Goal: Browse casually

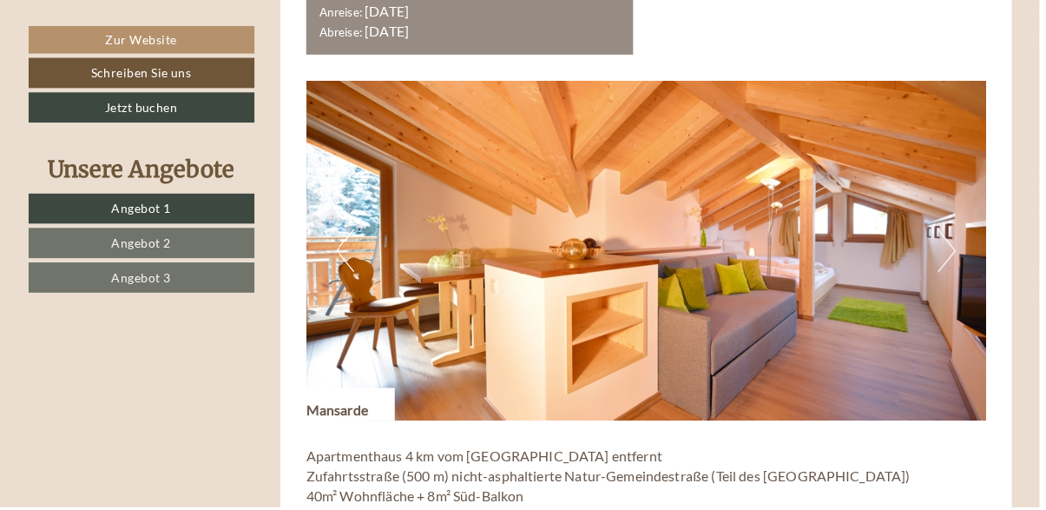
scroll to position [2148, 0]
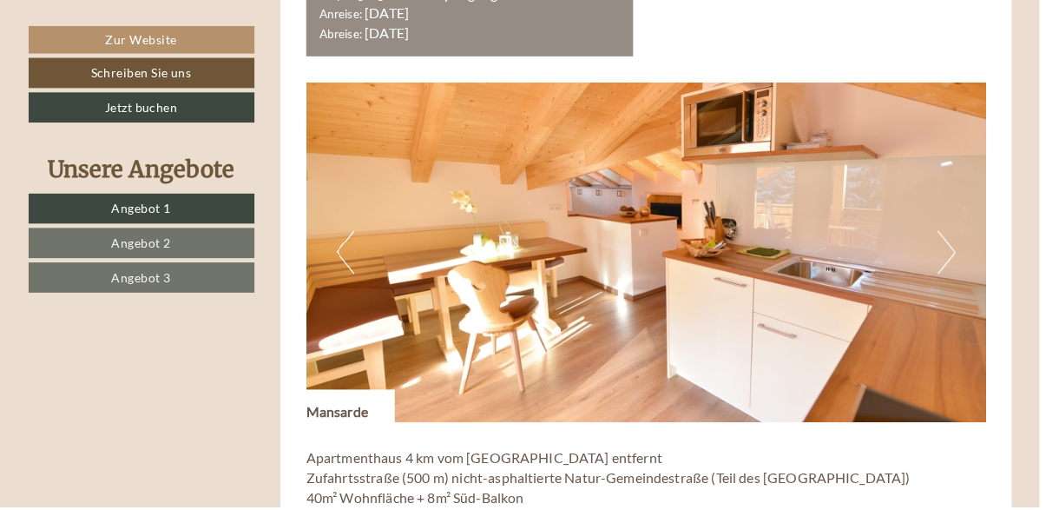
click at [960, 253] on button "Next" at bounding box center [953, 253] width 18 height 43
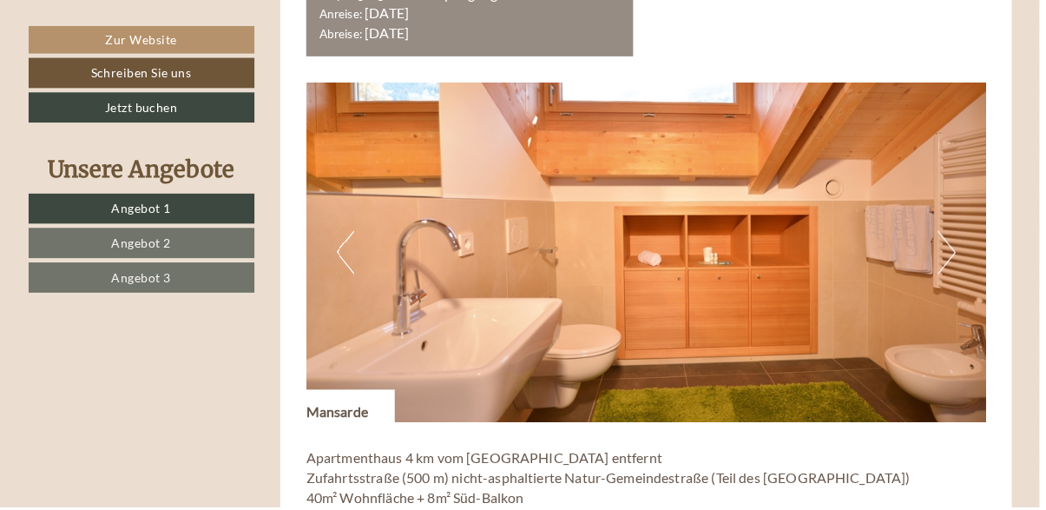
click at [951, 265] on button "Next" at bounding box center [953, 253] width 18 height 43
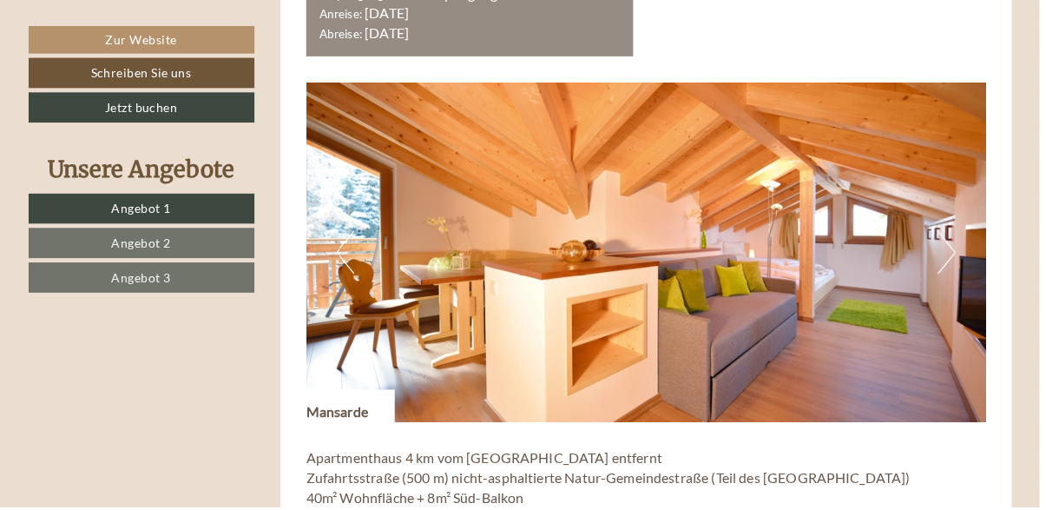
click at [951, 262] on button "Next" at bounding box center [953, 253] width 18 height 43
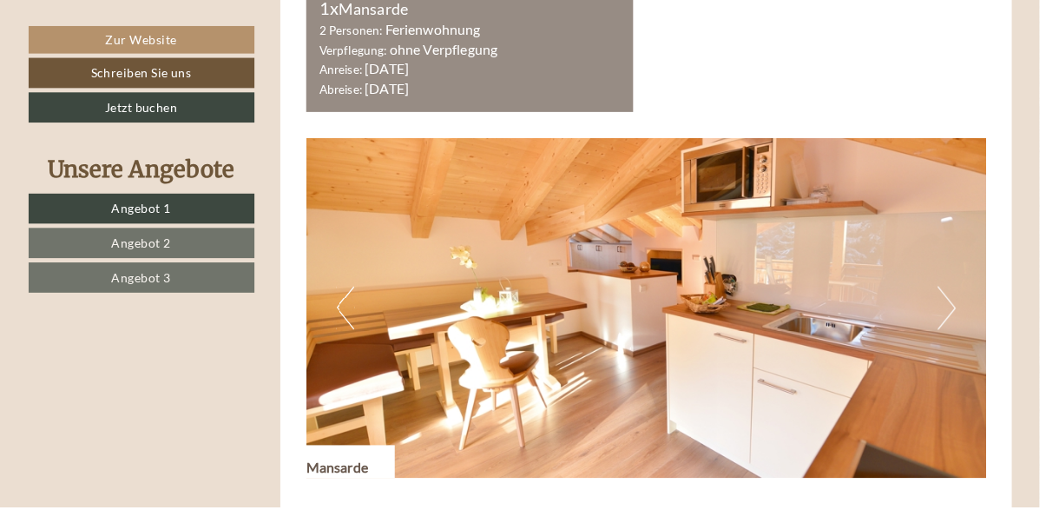
scroll to position [2090, 0]
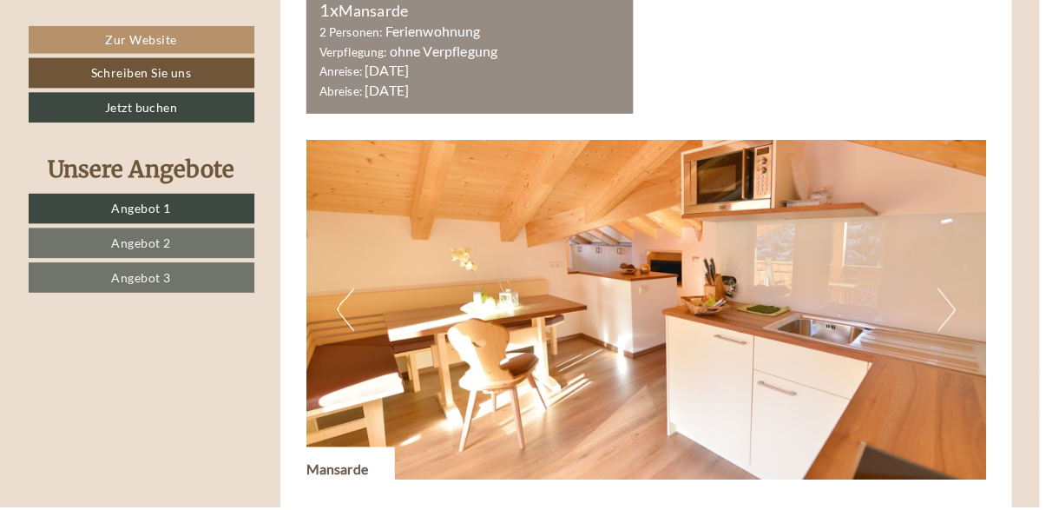
click at [947, 313] on button "Next" at bounding box center [953, 311] width 18 height 43
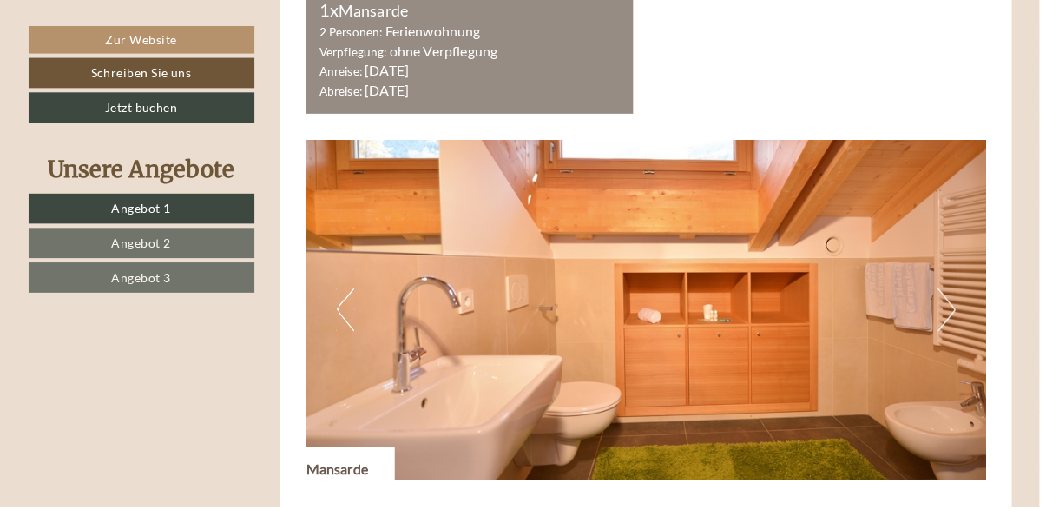
click at [938, 317] on img at bounding box center [650, 312] width 684 height 342
click at [944, 320] on button "Next" at bounding box center [953, 311] width 18 height 43
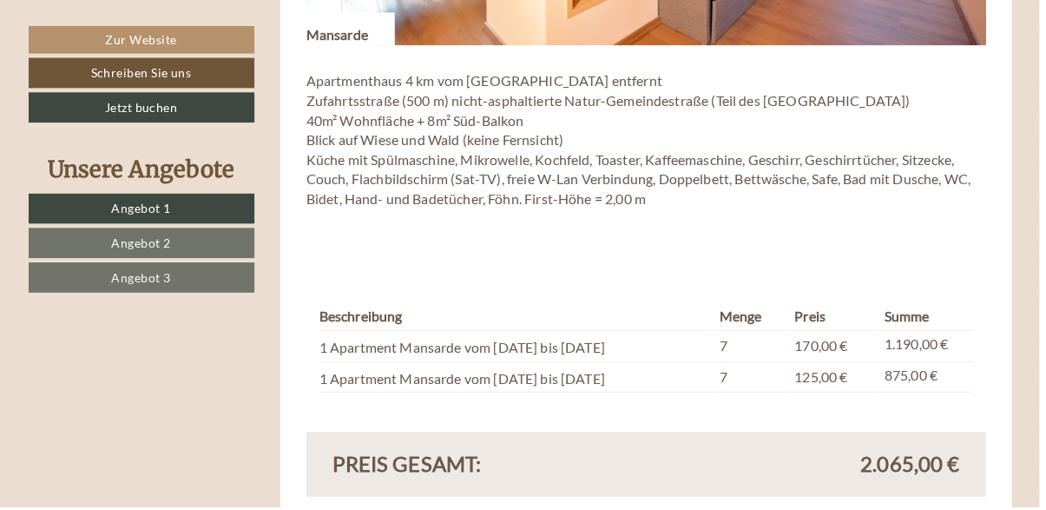
scroll to position [2525, 0]
